Goal: Task Accomplishment & Management: Manage account settings

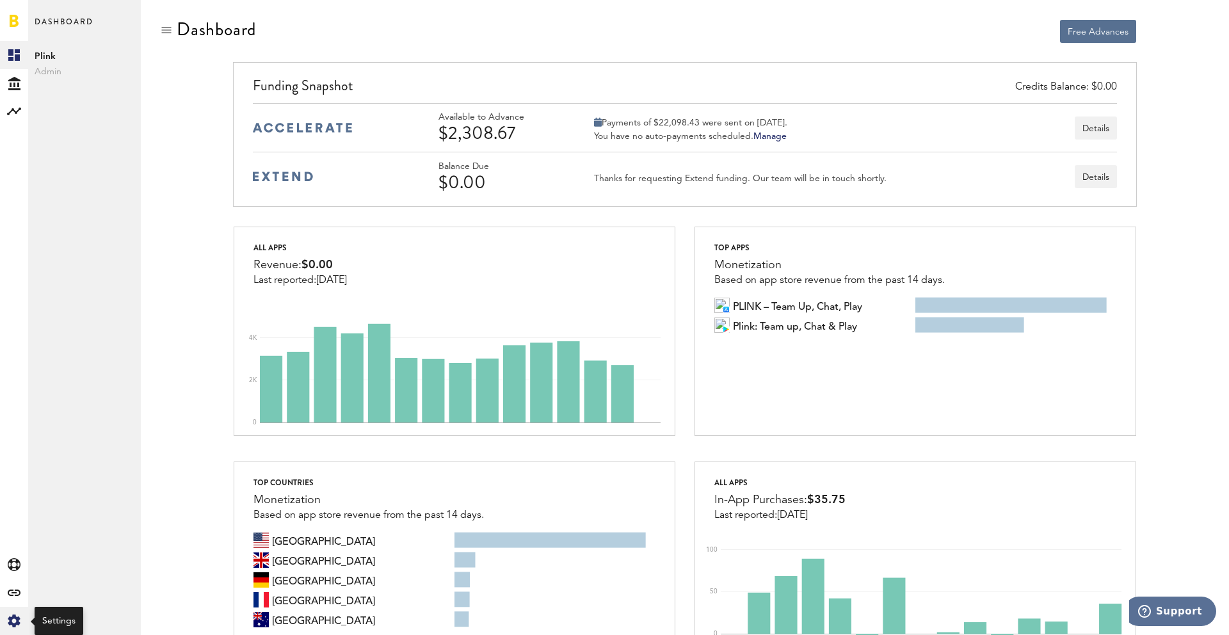
click at [25, 619] on div "Created with Sketch." at bounding box center [14, 621] width 28 height 28
click at [74, 187] on div "Log Out" at bounding box center [84, 193] width 113 height 23
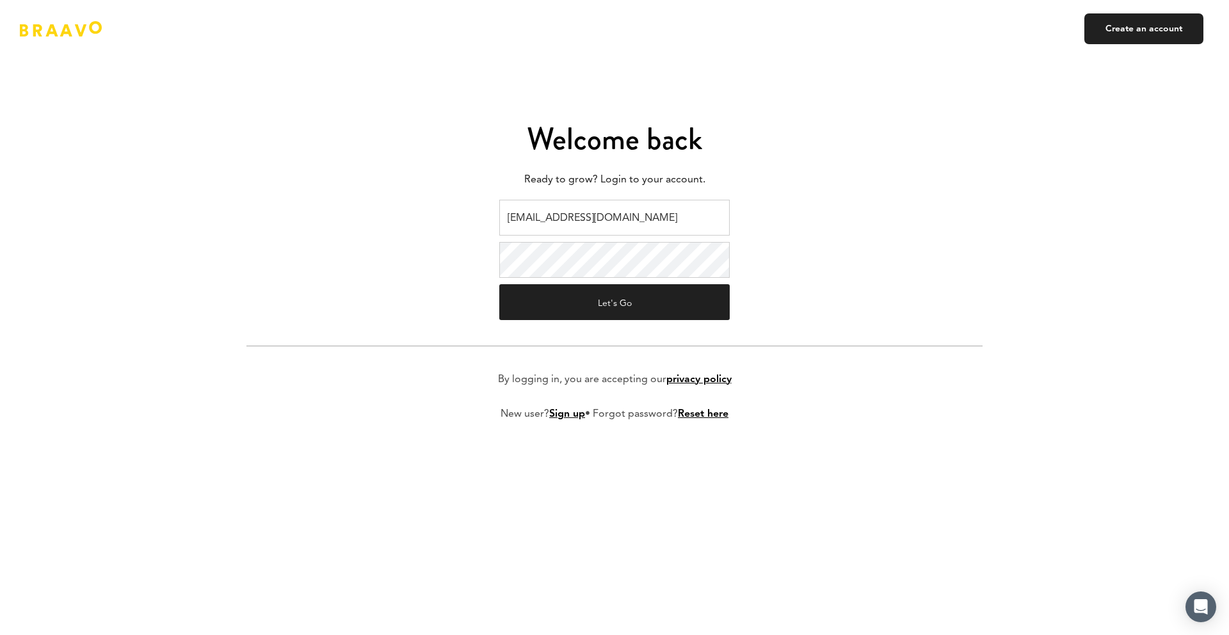
click at [552, 217] on input "[EMAIL_ADDRESS][DOMAIN_NAME]" at bounding box center [614, 218] width 230 height 36
type input "[EMAIL_ADDRESS][DOMAIN_NAME]"
click at [572, 295] on button "Let's Go" at bounding box center [614, 302] width 230 height 36
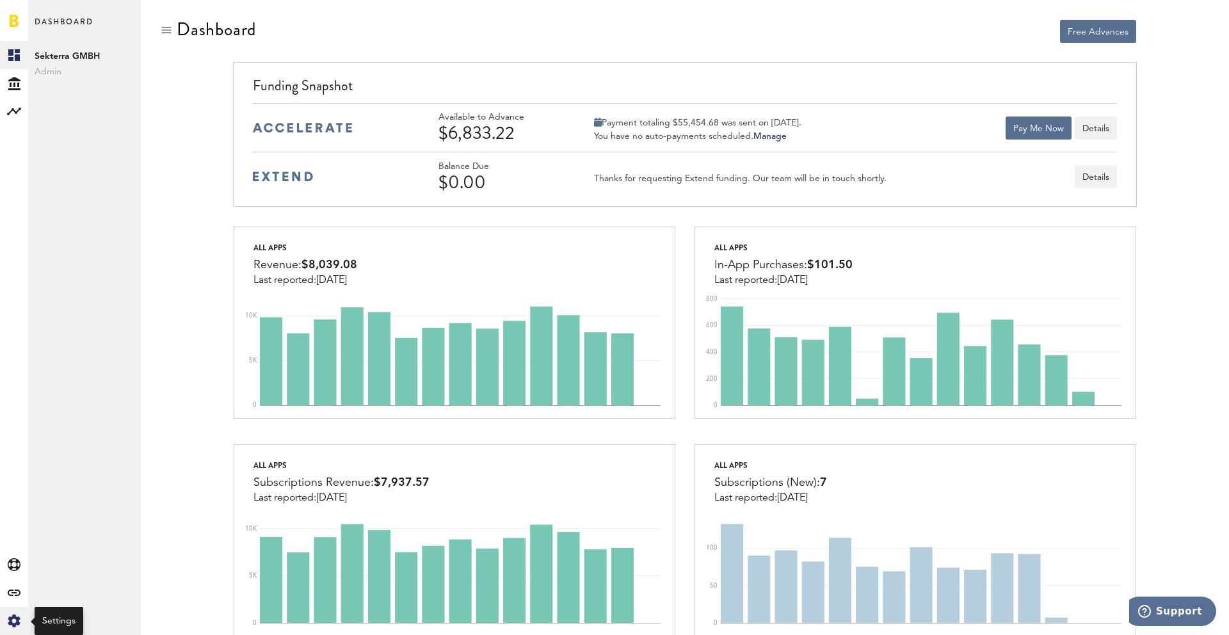
click at [11, 621] on icon at bounding box center [14, 621] width 12 height 13
click at [67, 187] on div "Log Out" at bounding box center [84, 193] width 113 height 23
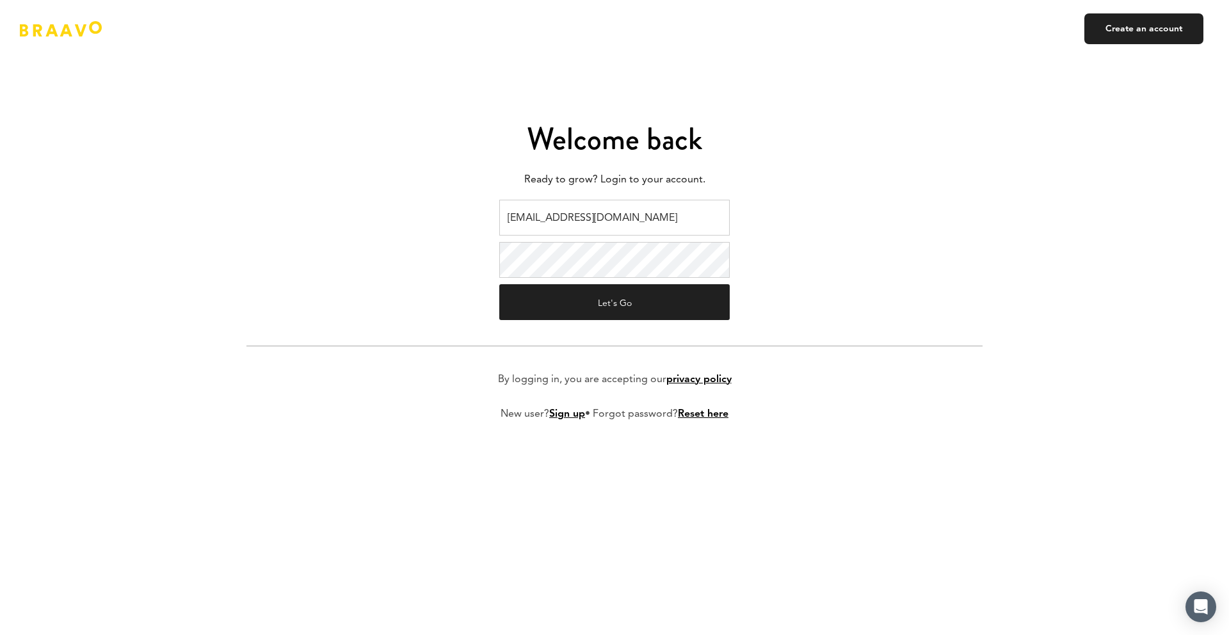
click at [540, 224] on input "[EMAIL_ADDRESS][DOMAIN_NAME]" at bounding box center [614, 218] width 230 height 36
type input "v.kistruga@plink.tech"
click at [602, 296] on button "Let's Go" at bounding box center [614, 302] width 230 height 36
